Goal: Navigation & Orientation: Find specific page/section

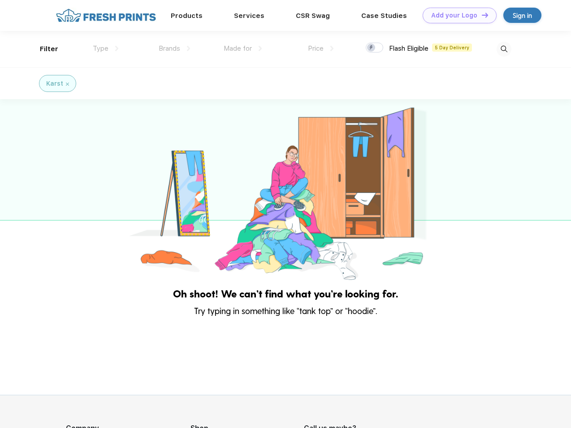
click at [457, 15] on link "Add your Logo Design Tool" at bounding box center [460, 16] width 74 height 16
click at [0, 0] on div "Design Tool" at bounding box center [0, 0] width 0 height 0
click at [481, 15] on link "Add your Logo Design Tool" at bounding box center [460, 16] width 74 height 16
click at [43, 49] on div "Filter" at bounding box center [49, 49] width 18 height 10
click at [106, 48] on span "Type" at bounding box center [101, 48] width 16 height 8
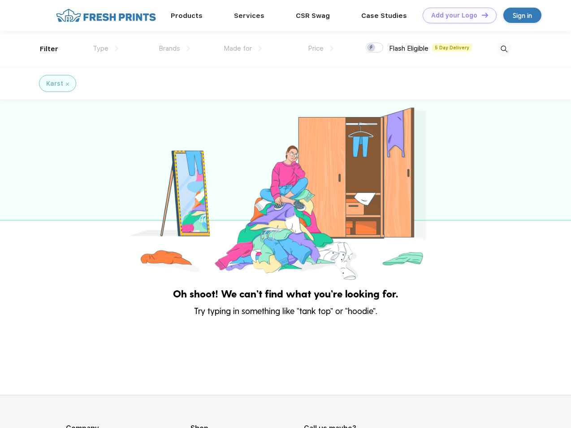
click at [174, 48] on span "Brands" at bounding box center [170, 48] width 22 height 8
click at [243, 48] on span "Made for" at bounding box center [238, 48] width 28 height 8
click at [321, 48] on span "Price" at bounding box center [316, 48] width 16 height 8
click at [375, 48] on div at bounding box center [374, 48] width 17 height 10
click at [372, 48] on input "checkbox" at bounding box center [369, 45] width 6 height 6
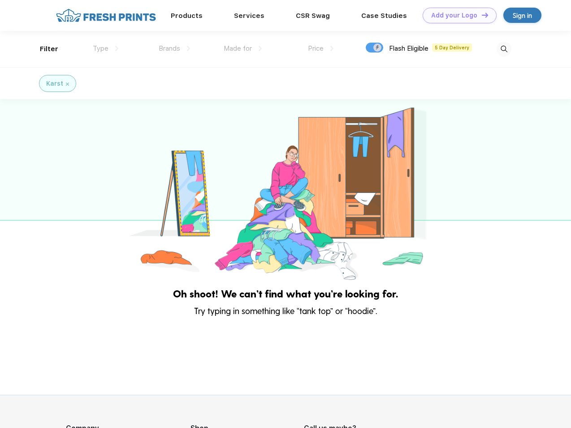
click at [504, 49] on img at bounding box center [504, 49] width 15 height 15
